Goal: Task Accomplishment & Management: Use online tool/utility

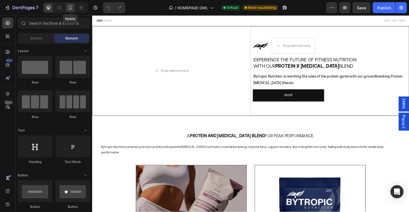
click at [71, 8] on icon at bounding box center [69, 7] width 5 height 5
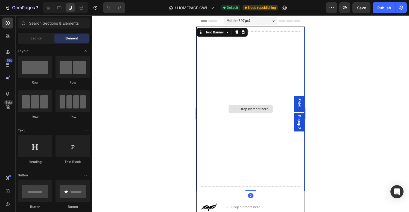
click at [234, 83] on div "Drop element here" at bounding box center [250, 108] width 99 height 155
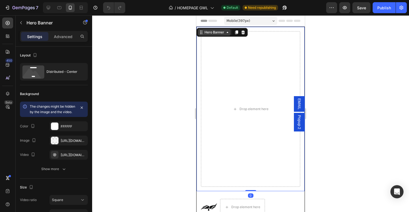
click at [210, 33] on div "Hero Banner" at bounding box center [214, 32] width 22 height 5
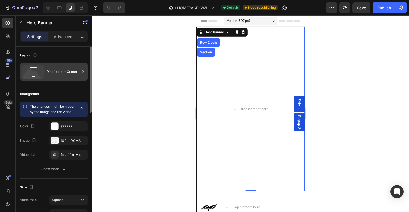
click at [70, 69] on div "Distributed - Center" at bounding box center [62, 71] width 33 height 13
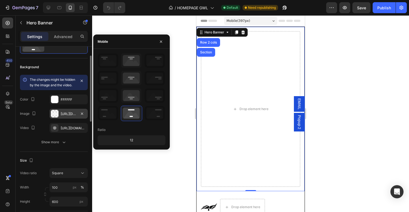
scroll to position [30, 0]
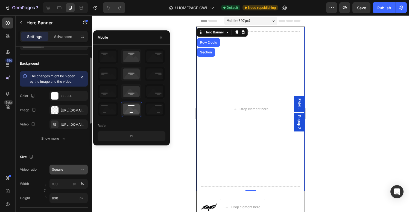
click at [62, 172] on span "Square" at bounding box center [57, 169] width 11 height 5
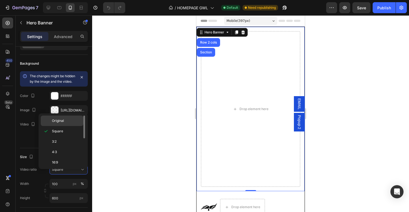
click at [71, 122] on p "Original" at bounding box center [66, 120] width 29 height 5
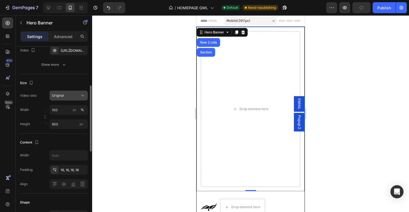
scroll to position [105, 0]
click at [66, 159] on input "text" at bounding box center [69, 154] width 38 height 10
click at [82, 157] on icon "button" at bounding box center [82, 154] width 5 height 5
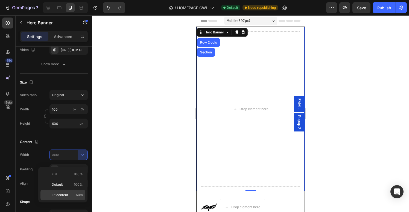
click at [74, 192] on p "Fit content Auto" at bounding box center [67, 194] width 31 height 5
type input "Auto"
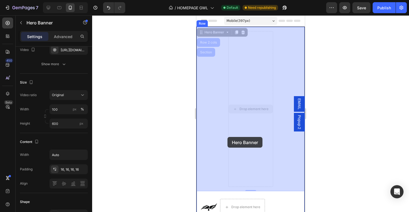
drag, startPoint x: 243, startPoint y: 137, endPoint x: 228, endPoint y: 137, distance: 14.8
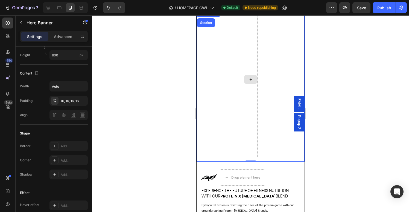
scroll to position [0, 0]
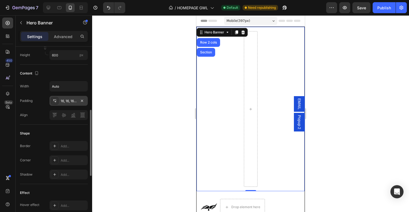
click at [63, 103] on div "16, 16, 16, 16" at bounding box center [69, 100] width 16 height 5
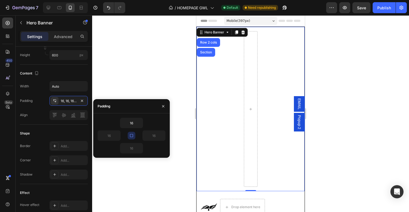
click at [136, 137] on div "16 16 16 16" at bounding box center [132, 136] width 68 height 36
drag, startPoint x: 131, startPoint y: 134, endPoint x: 134, endPoint y: 134, distance: 3.6
click at [134, 134] on button "button" at bounding box center [132, 135] width 8 height 8
click at [132, 122] on input "16" at bounding box center [131, 123] width 22 height 10
click at [139, 123] on icon "button" at bounding box center [140, 123] width 4 height 4
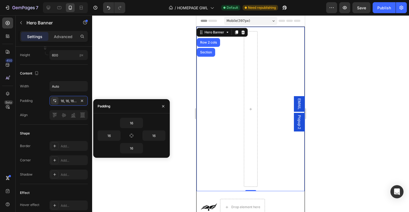
click at [162, 141] on div "16 16 16 16" at bounding box center [132, 136] width 68 height 36
click at [162, 137] on button "button" at bounding box center [162, 135] width 5 height 10
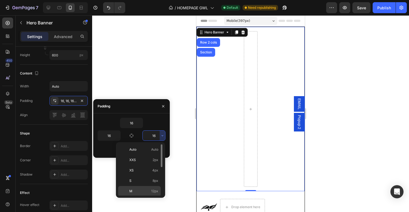
click at [149, 192] on p "M 12px" at bounding box center [143, 190] width 29 height 5
type input "12"
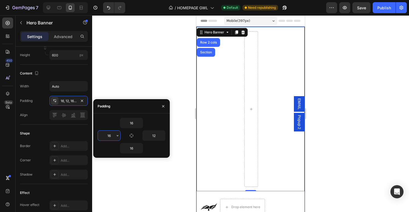
click at [110, 135] on input "16" at bounding box center [109, 135] width 22 height 10
click at [119, 135] on icon "button" at bounding box center [117, 135] width 4 height 4
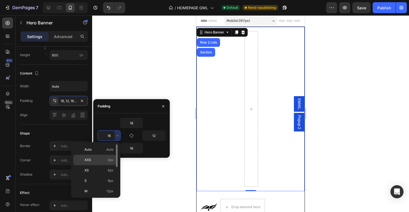
click at [113, 161] on span "2px" at bounding box center [111, 159] width 6 height 5
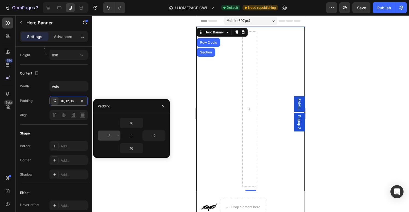
click at [108, 136] on input "2" at bounding box center [109, 135] width 22 height 10
click at [116, 137] on icon "button" at bounding box center [117, 135] width 4 height 4
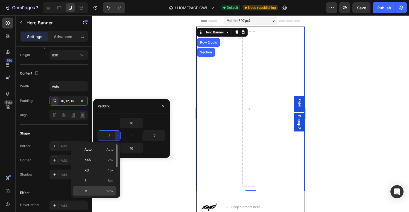
click at [108, 192] on span "12px" at bounding box center [109, 190] width 7 height 5
type input "12"
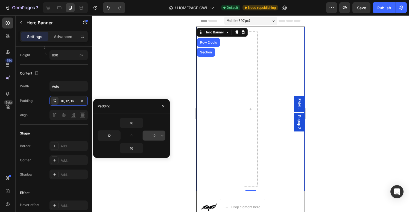
click at [158, 138] on input "12" at bounding box center [154, 135] width 22 height 10
click at [163, 136] on icon "button" at bounding box center [162, 135] width 4 height 4
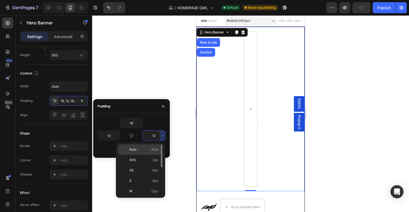
click at [157, 149] on span "Auto" at bounding box center [154, 149] width 7 height 5
type input "Auto"
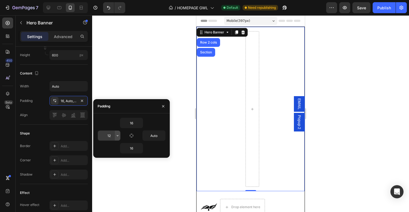
click at [118, 135] on icon "button" at bounding box center [117, 135] width 4 height 4
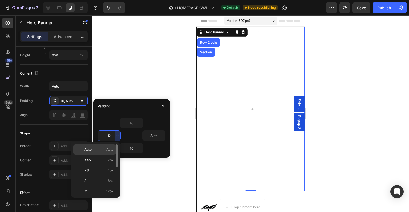
click at [107, 148] on span "Auto" at bounding box center [109, 149] width 7 height 5
type input "Auto"
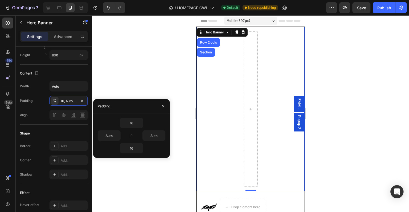
click at [164, 174] on div at bounding box center [250, 113] width 317 height 196
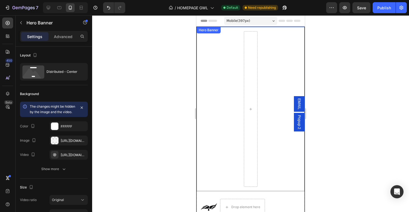
click at [264, 105] on video "Background Image" at bounding box center [250, 109] width 108 height 164
click at [280, 108] on video "Background Image" at bounding box center [250, 109] width 108 height 164
click at [288, 101] on video "Background Image" at bounding box center [250, 109] width 108 height 164
click at [62, 39] on p "Advanced" at bounding box center [63, 37] width 19 height 6
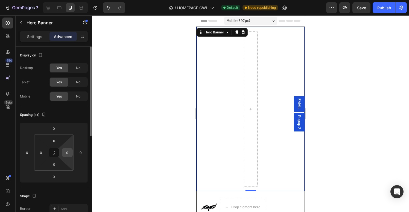
drag, startPoint x: 56, startPoint y: 154, endPoint x: 63, endPoint y: 153, distance: 6.6
click at [63, 153] on div "0 0 0 0" at bounding box center [53, 152] width 39 height 36
click at [66, 152] on input "0" at bounding box center [67, 152] width 8 height 8
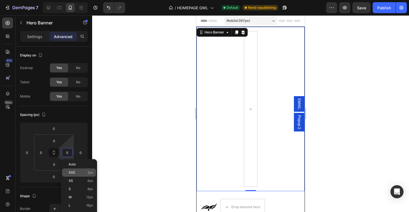
click at [77, 169] on div "XXS 2px" at bounding box center [79, 172] width 34 height 8
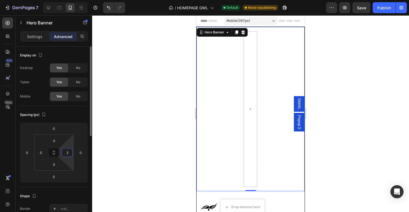
click at [67, 152] on input "2" at bounding box center [67, 152] width 8 height 8
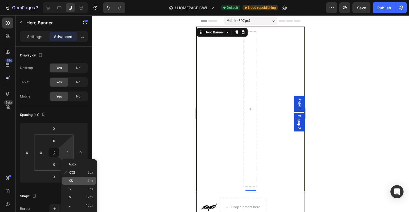
click at [73, 178] on p "XS 4px" at bounding box center [81, 180] width 25 height 4
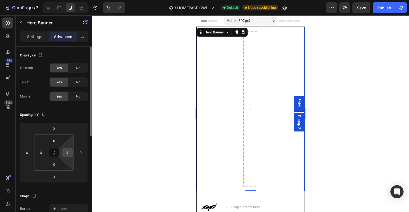
click at [66, 154] on input "4" at bounding box center [67, 152] width 8 height 8
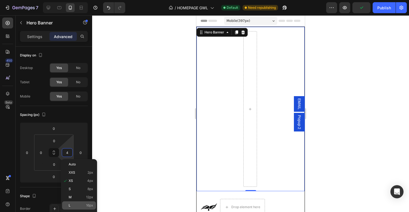
click at [75, 204] on p "L 16px" at bounding box center [81, 205] width 25 height 4
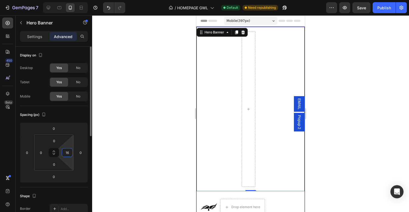
click at [68, 153] on input "16" at bounding box center [67, 152] width 8 height 8
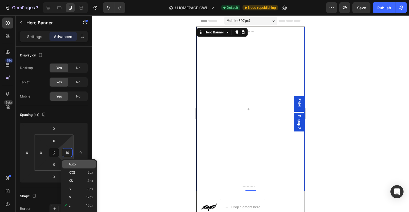
click at [74, 162] on span "Auto" at bounding box center [72, 164] width 7 height 4
type input "Auto"
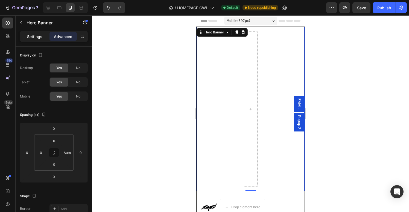
click at [37, 35] on p "Settings" at bounding box center [34, 37] width 15 height 6
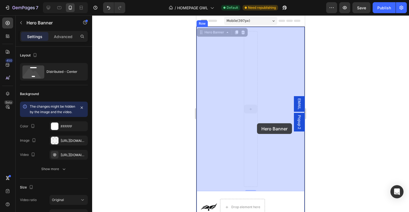
drag, startPoint x: 250, startPoint y: 123, endPoint x: 257, endPoint y: 123, distance: 7.1
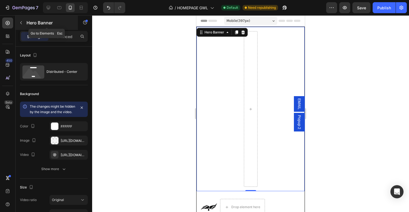
click at [22, 22] on icon "button" at bounding box center [21, 22] width 4 height 4
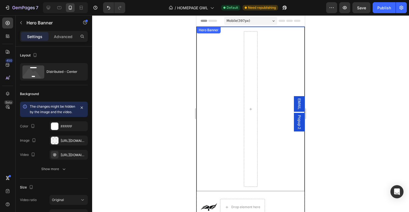
click at [223, 91] on video "Background Image" at bounding box center [250, 109] width 108 height 164
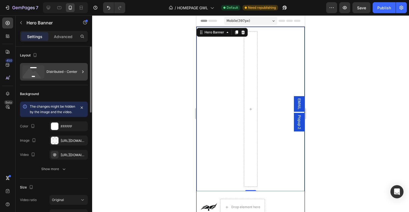
click at [61, 75] on div "Distributed - Center" at bounding box center [62, 71] width 33 height 13
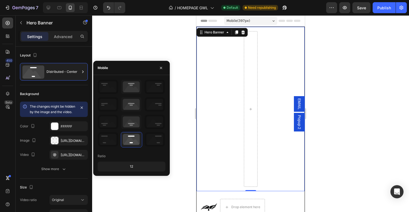
click at [133, 166] on div "12" at bounding box center [132, 166] width 66 height 8
click at [130, 166] on div "12" at bounding box center [132, 166] width 66 height 8
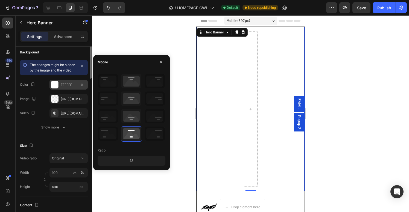
scroll to position [47, 0]
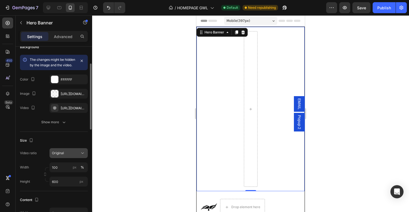
click at [61, 155] on span "Original" at bounding box center [58, 153] width 12 height 4
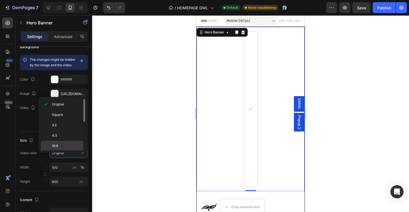
click at [71, 143] on p "16:9" at bounding box center [66, 145] width 29 height 5
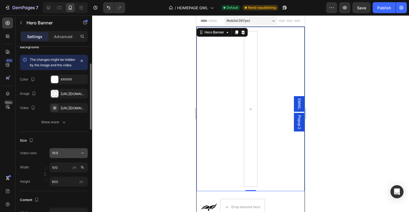
click at [67, 155] on div "16:9" at bounding box center [66, 152] width 28 height 5
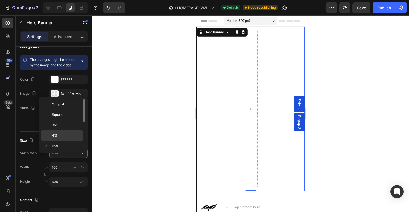
click at [69, 133] on p "4:3" at bounding box center [66, 135] width 29 height 5
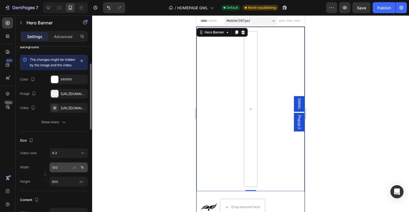
click at [82, 169] on div "%" at bounding box center [82, 167] width 3 height 5
click at [43, 158] on div "Video ratio 4:3" at bounding box center [54, 153] width 68 height 10
click at [54, 155] on span "4:3" at bounding box center [54, 153] width 5 height 4
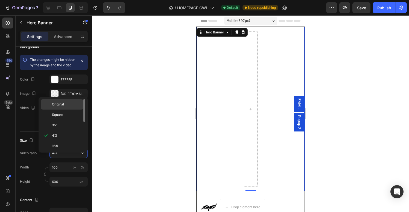
click at [63, 105] on span "Original" at bounding box center [58, 104] width 12 height 5
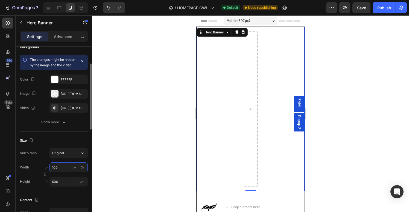
click at [66, 171] on input "100" at bounding box center [68, 167] width 38 height 10
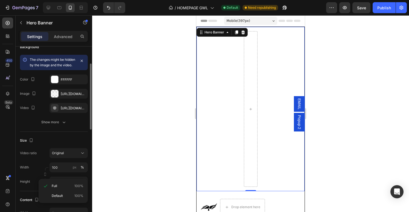
click at [39, 158] on div "Video ratio Original" at bounding box center [54, 153] width 68 height 10
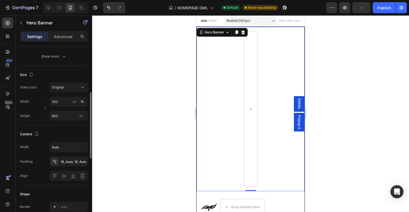
scroll to position [116, 0]
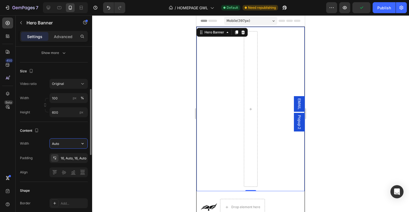
click at [60, 146] on input "Auto" at bounding box center [69, 143] width 38 height 10
click at [75, 148] on input "Auto" at bounding box center [69, 143] width 38 height 10
click at [83, 146] on icon "button" at bounding box center [82, 142] width 5 height 5
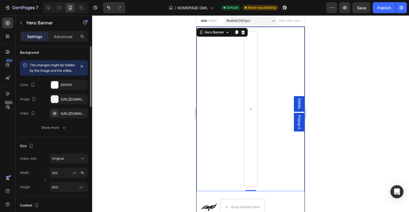
scroll to position [0, 0]
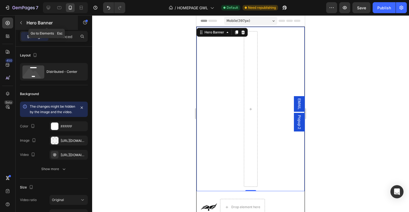
click at [20, 22] on icon "button" at bounding box center [21, 22] width 4 height 4
